Goal: Use online tool/utility: Utilize a website feature to perform a specific function

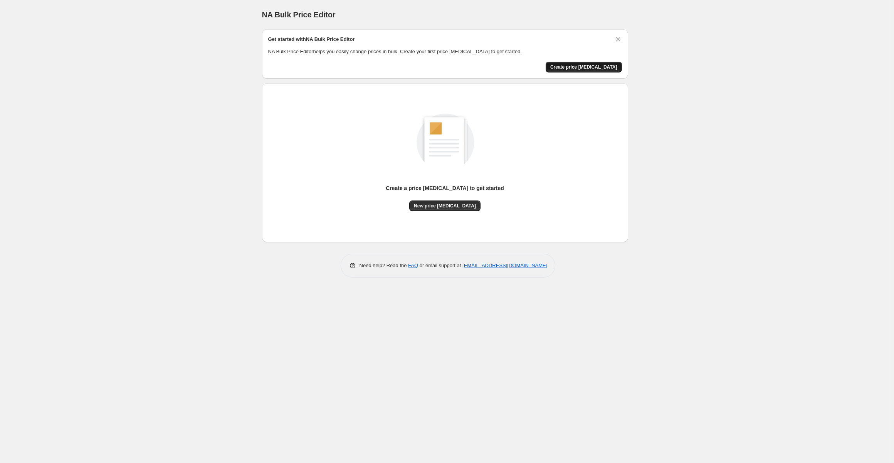
click at [597, 67] on span "Create price [MEDICAL_DATA]" at bounding box center [583, 67] width 67 height 6
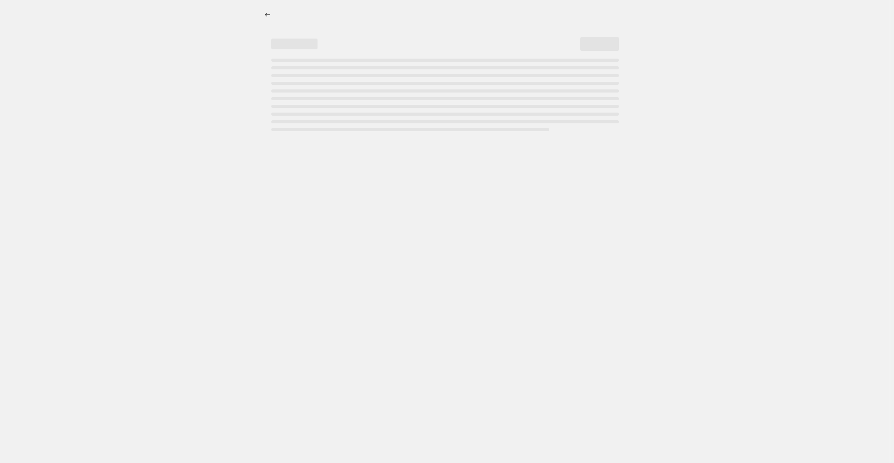
select select "percentage"
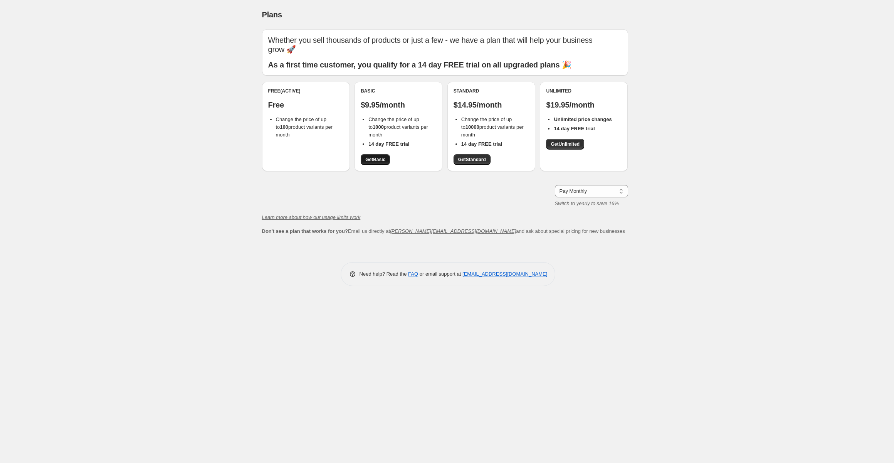
click at [375, 158] on span "Get Basic" at bounding box center [375, 159] width 20 height 6
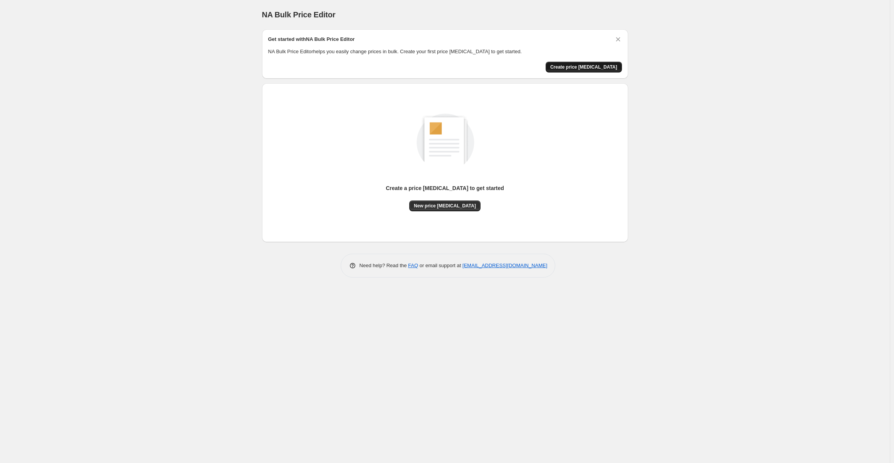
click at [601, 64] on span "Create price [MEDICAL_DATA]" at bounding box center [583, 67] width 67 height 6
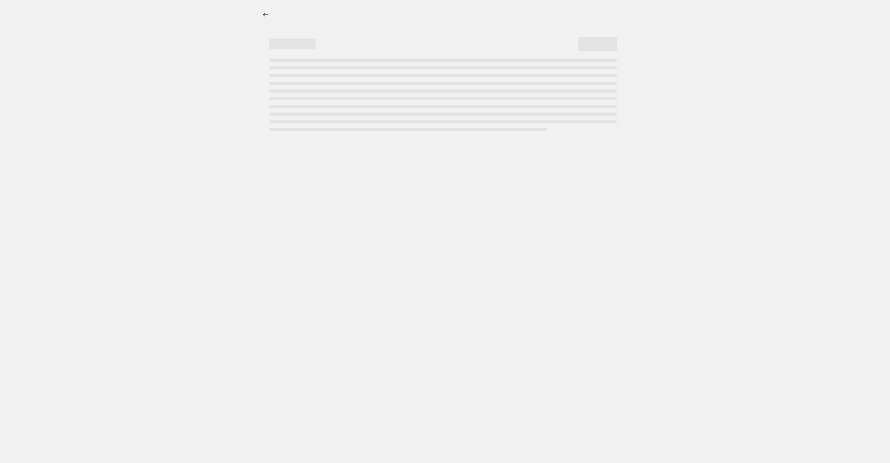
select select "percentage"
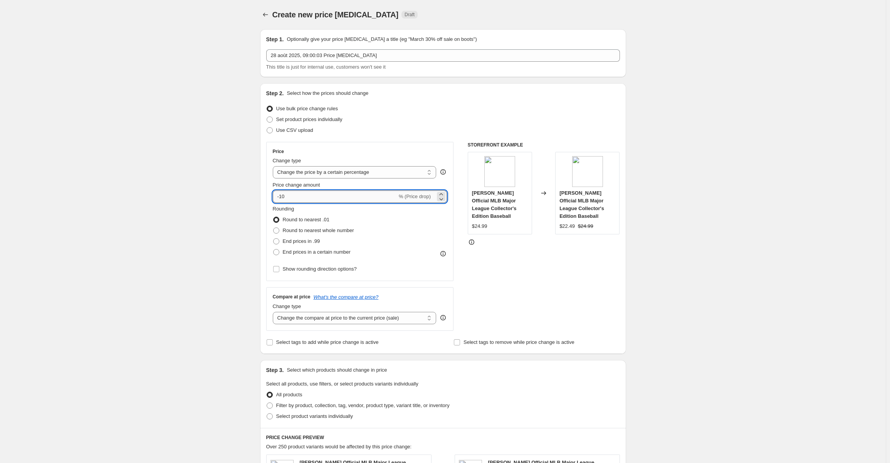
drag, startPoint x: 294, startPoint y: 195, endPoint x: 281, endPoint y: 195, distance: 12.3
click at [281, 195] on input "-10" at bounding box center [335, 196] width 124 height 12
click at [691, 220] on div "Create new price change job. This page is ready Create new price change job Dra…" at bounding box center [443, 387] width 886 height 775
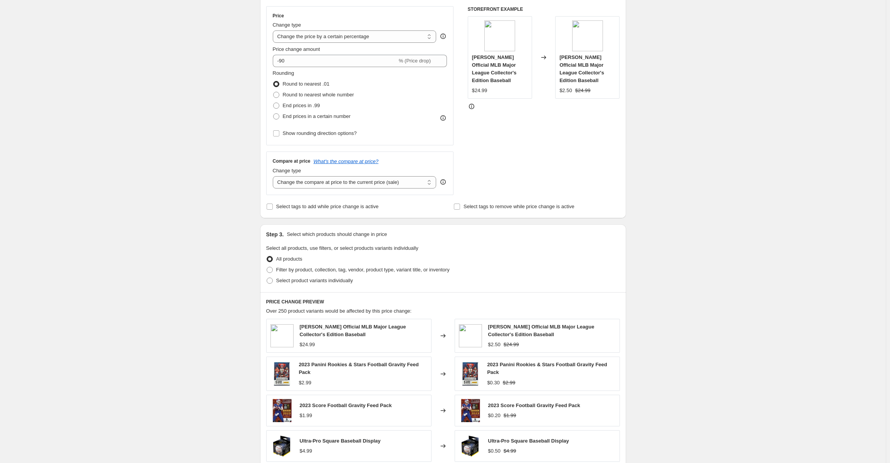
scroll to position [39, 0]
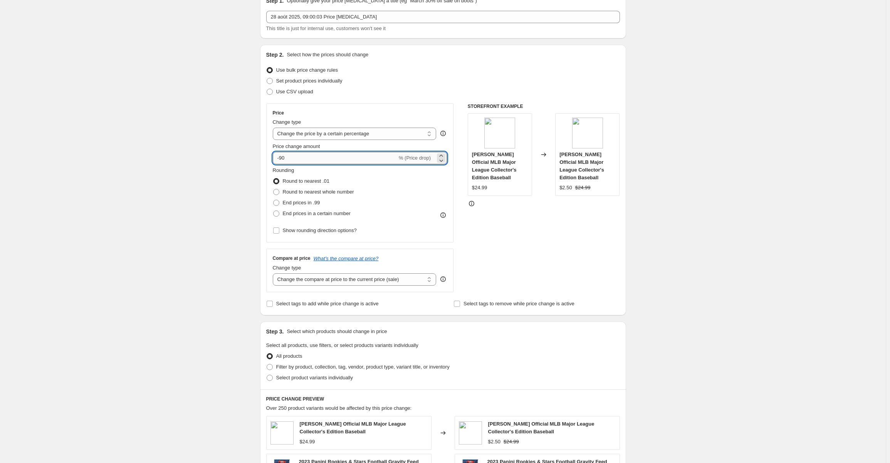
drag, startPoint x: 293, startPoint y: 158, endPoint x: 282, endPoint y: 158, distance: 11.6
click at [282, 158] on input "-90" at bounding box center [335, 158] width 124 height 12
click at [717, 168] on div "Create new price change job. This page is ready Create new price change job Dra…" at bounding box center [443, 348] width 886 height 775
drag, startPoint x: 294, startPoint y: 158, endPoint x: 285, endPoint y: 160, distance: 9.7
click at [285, 160] on input "-80" at bounding box center [335, 158] width 124 height 12
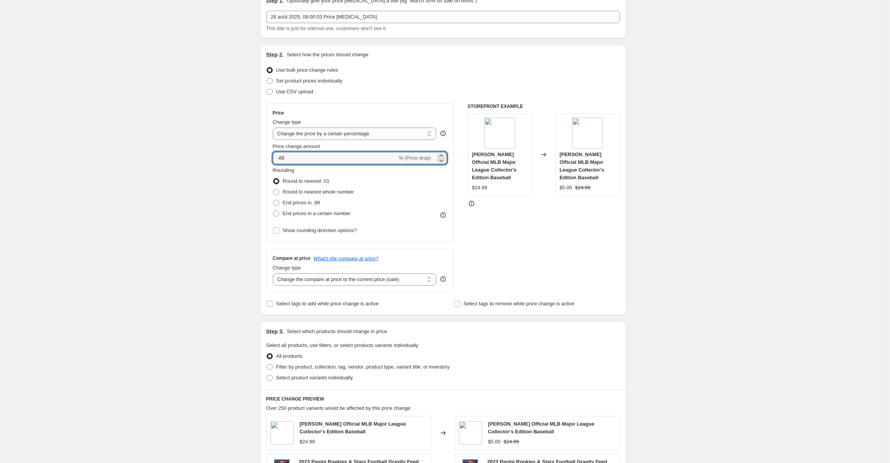
type input "-88"
click at [698, 203] on div "Create new price change job. This page is ready Create new price change job Dra…" at bounding box center [443, 348] width 886 height 775
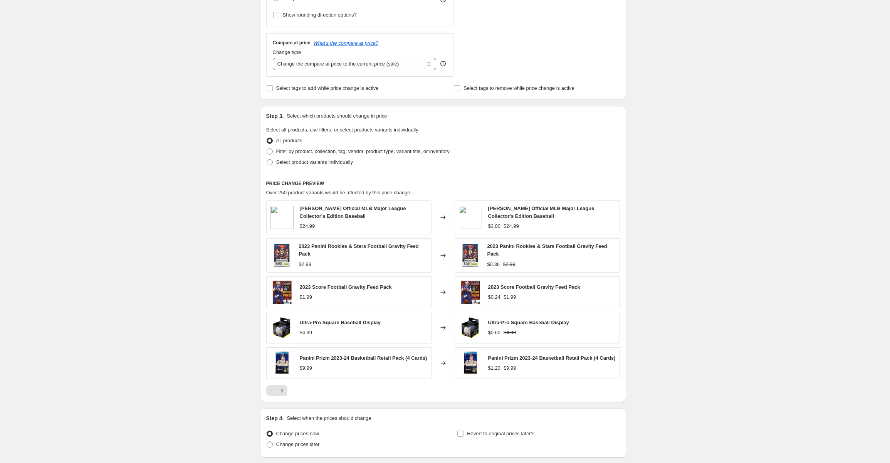
scroll to position [270, 0]
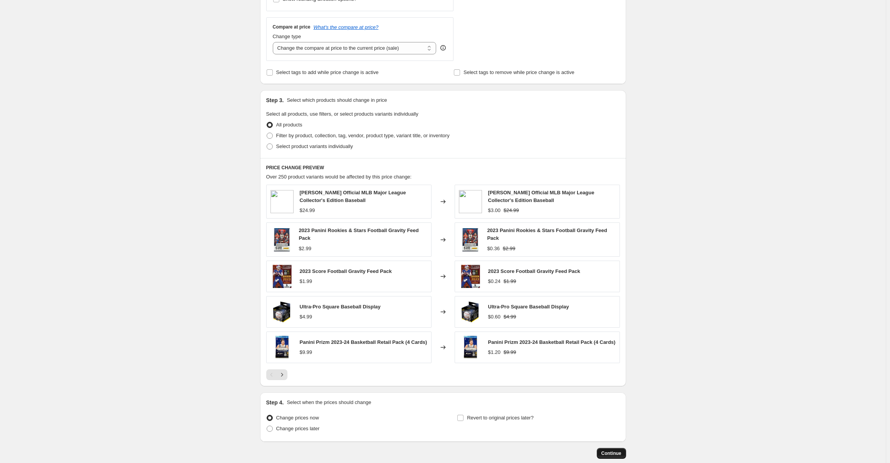
click at [621, 452] on span "Continue" at bounding box center [611, 453] width 20 height 6
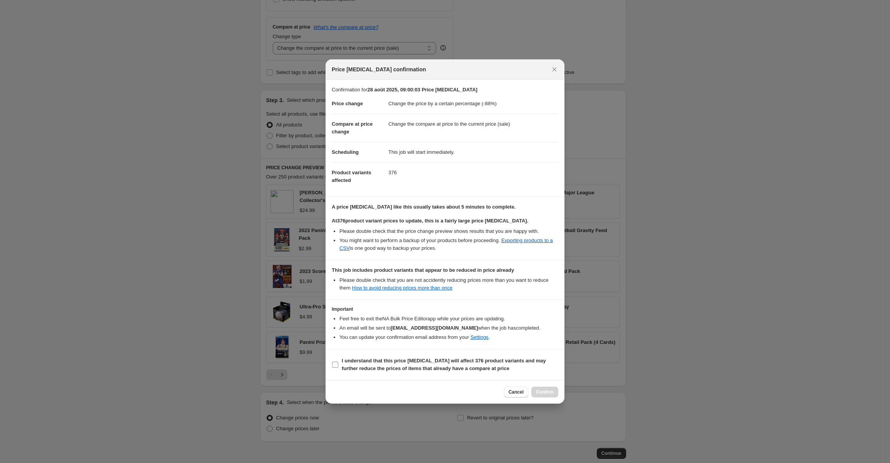
click at [335, 365] on input "I understand that this price change job will affect 376 product variants and ma…" at bounding box center [335, 364] width 6 height 6
checkbox input "true"
click at [546, 391] on span "Confirm" at bounding box center [545, 392] width 18 height 6
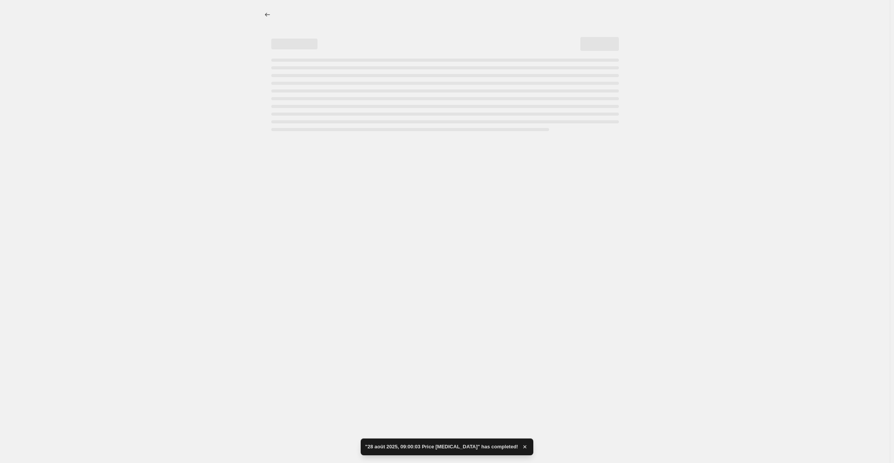
select select "percentage"
